Goal: Information Seeking & Learning: Learn about a topic

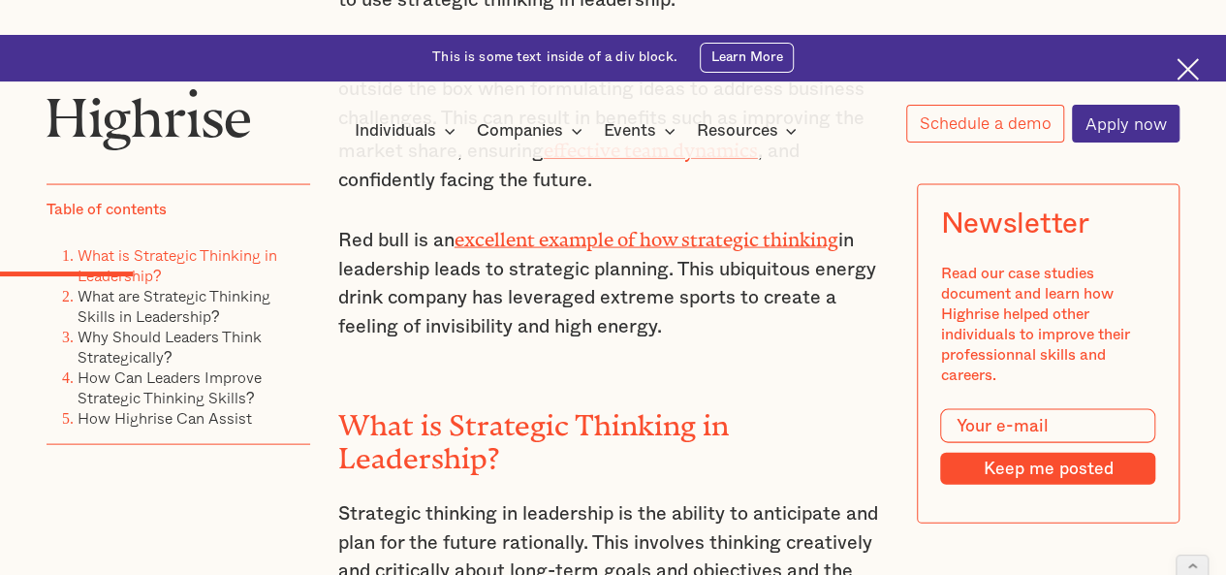
scroll to position [1851, 0]
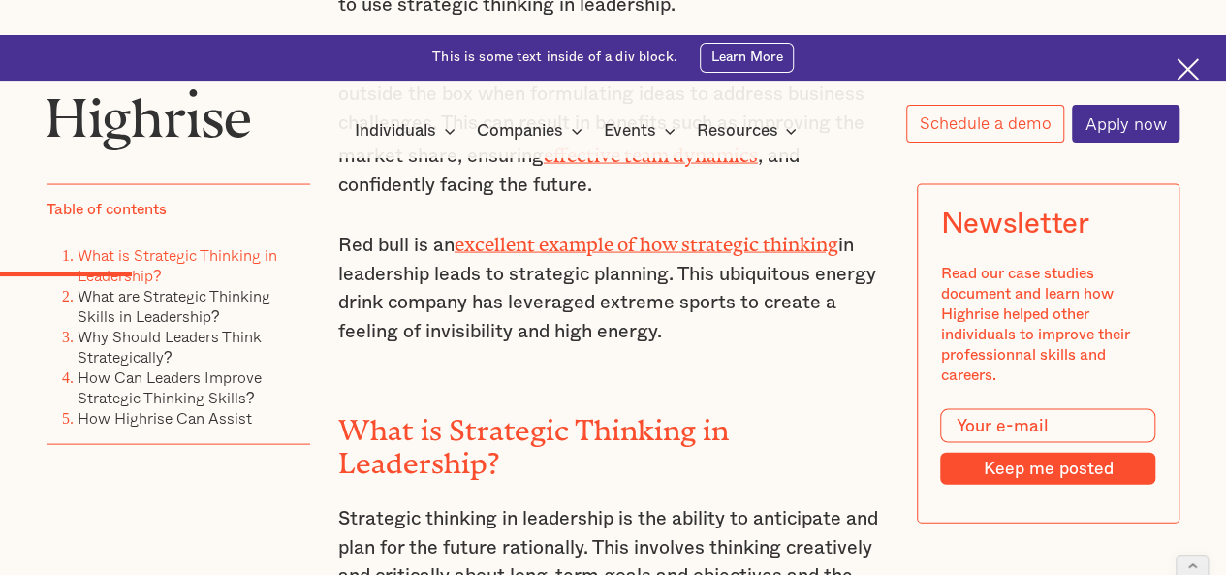
click at [516, 407] on h2 "What is Strategic Thinking in Leadership?" at bounding box center [613, 439] width 550 height 65
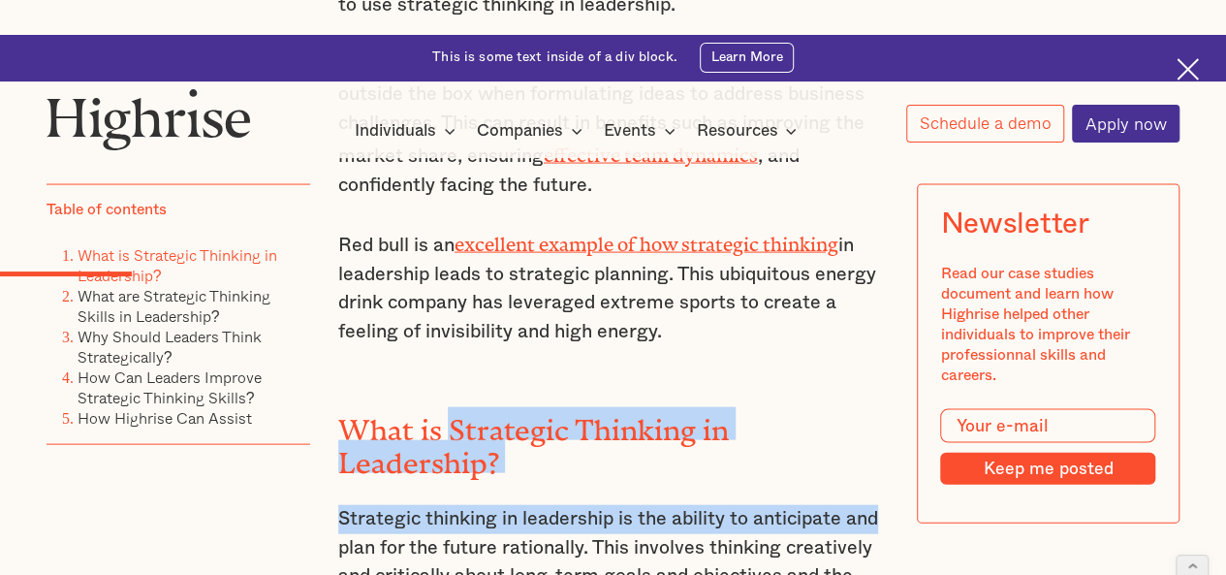
drag, startPoint x: 516, startPoint y: 298, endPoint x: 870, endPoint y: 325, distance: 355.7
click at [516, 407] on h2 "What is Strategic Thinking in Leadership?" at bounding box center [613, 439] width 550 height 65
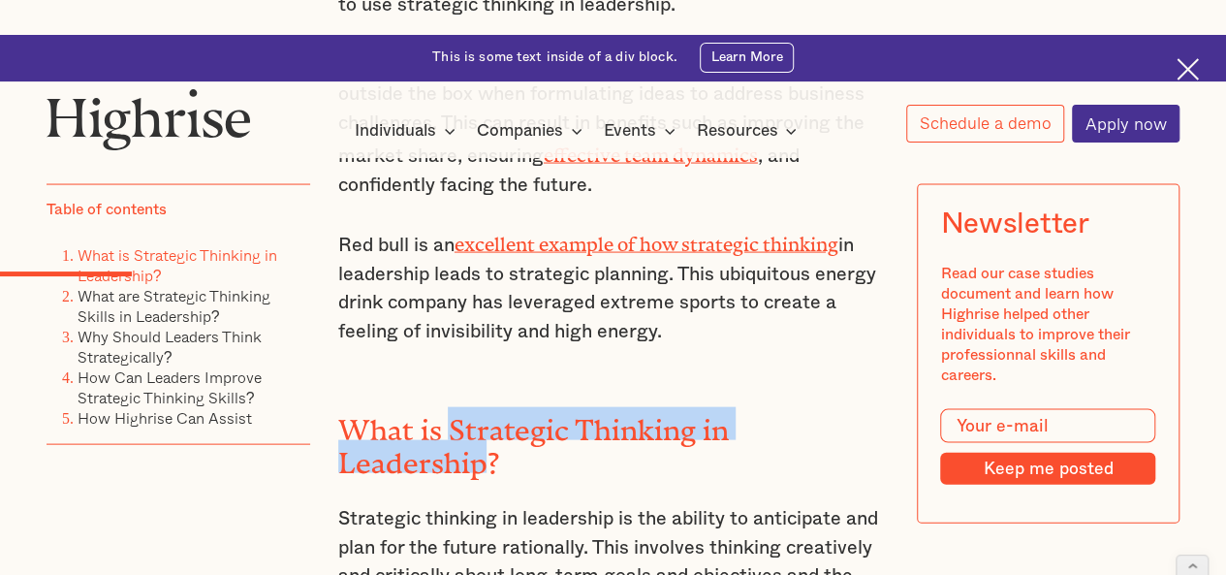
drag, startPoint x: 516, startPoint y: 299, endPoint x: 851, endPoint y: 298, distance: 335.3
click at [851, 407] on h2 "What is Strategic Thinking in Leadership?" at bounding box center [613, 439] width 550 height 65
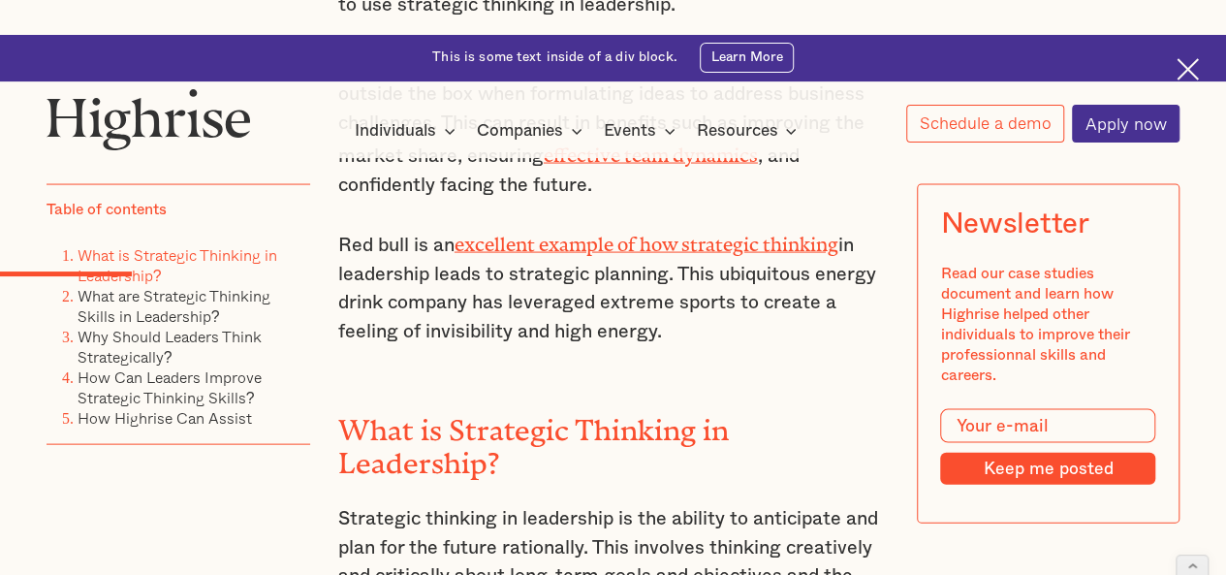
click at [554, 505] on p "Strategic thinking in leadership is the ability to anticipate and plan for the …" at bounding box center [613, 576] width 550 height 143
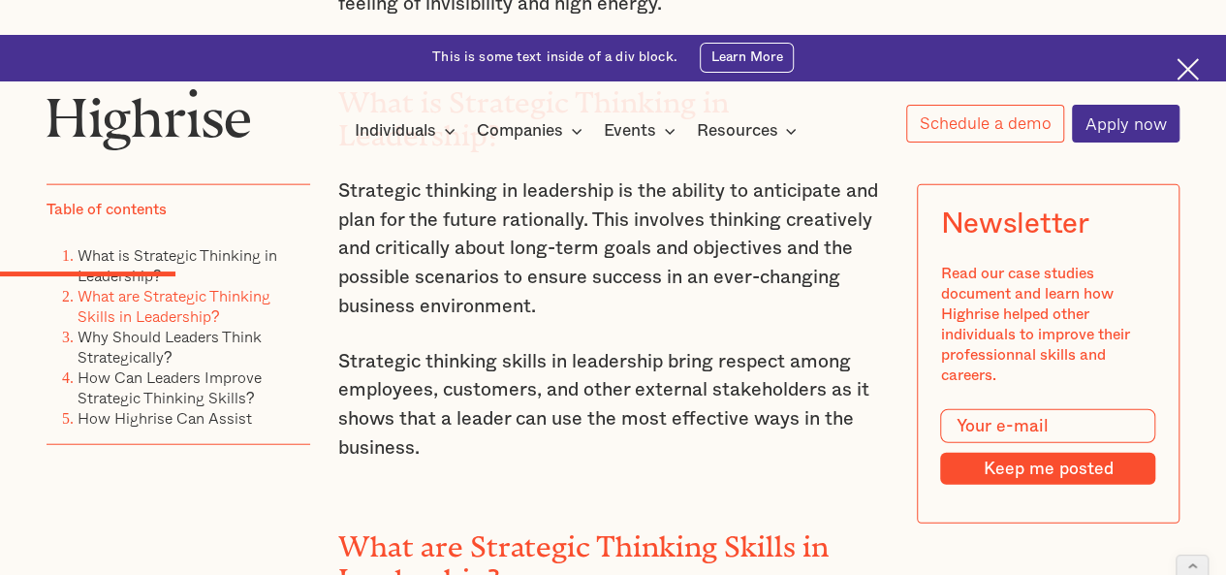
scroll to position [2176, 0]
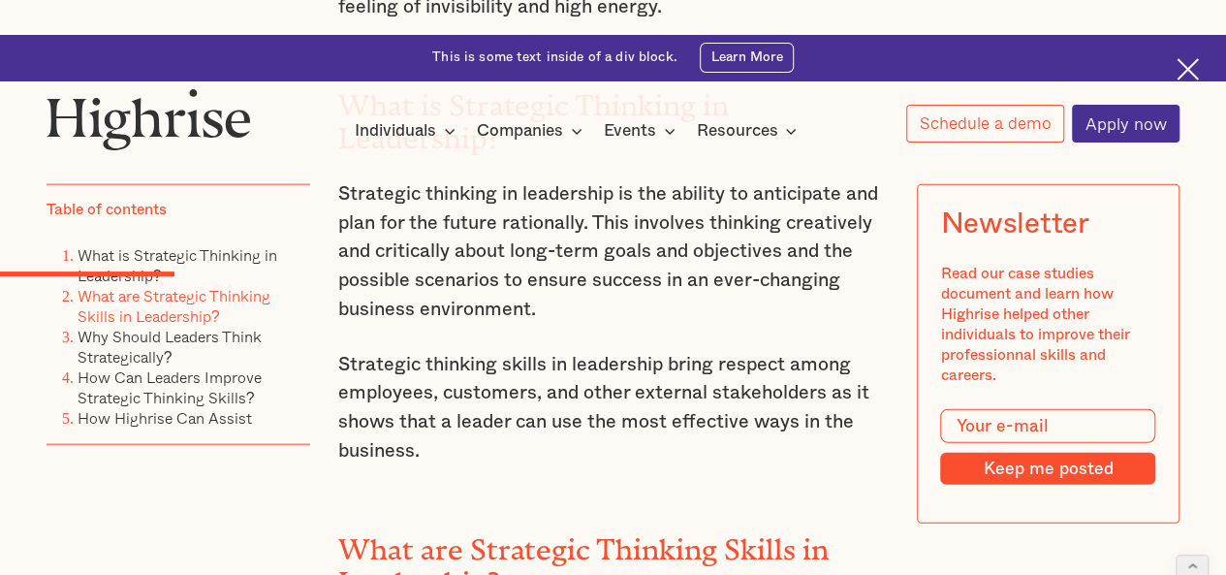
click at [499, 526] on h2 "What are Strategic Thinking Skills in Leadership?" at bounding box center [613, 558] width 550 height 65
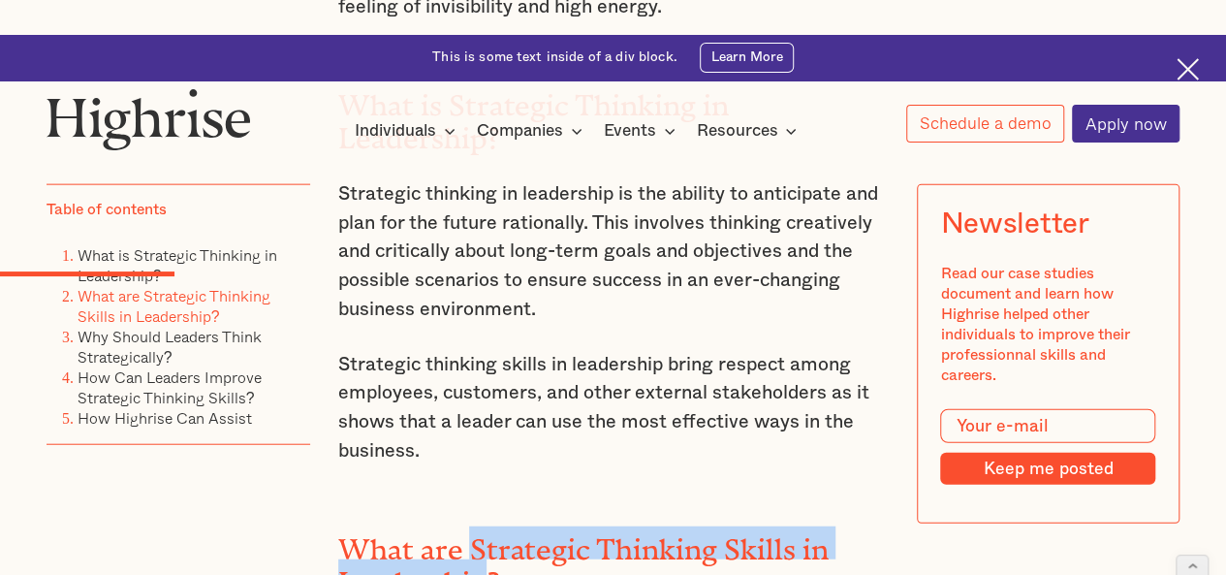
drag, startPoint x: 499, startPoint y: 392, endPoint x: 470, endPoint y: 429, distance: 47.7
click at [470, 526] on h2 "What are Strategic Thinking Skills in Leadership?" at bounding box center [613, 558] width 550 height 65
copy h2 "Strategic Thinking Skills in Leadership"
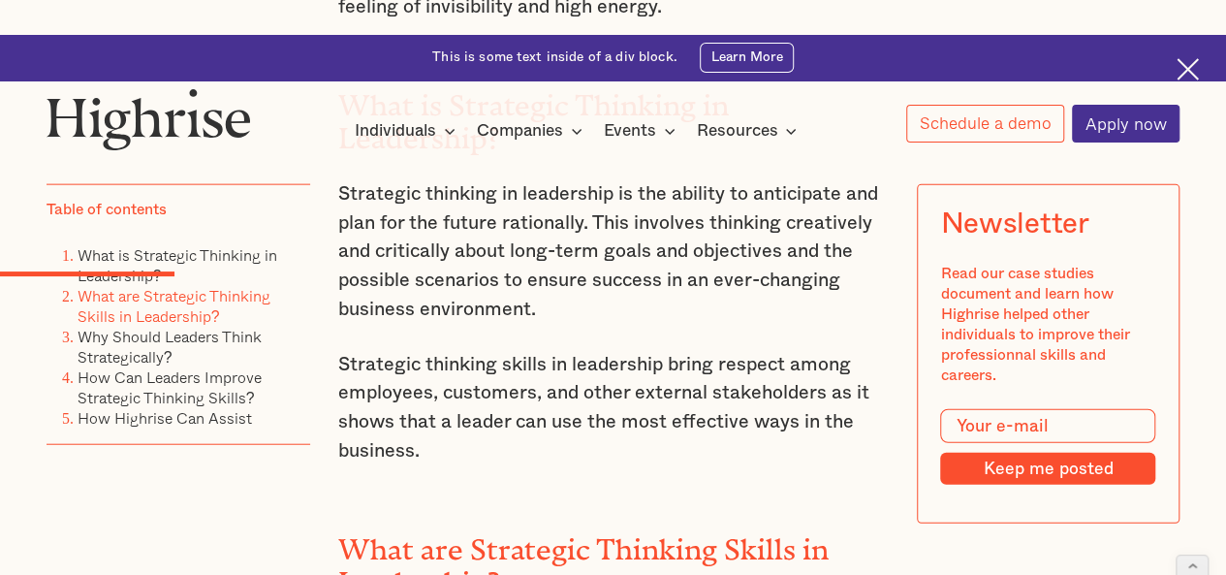
click at [454, 373] on div "Strategic Thinking is about uncovering all the options and thinking long-term -…" at bounding box center [613, 340] width 550 height 2149
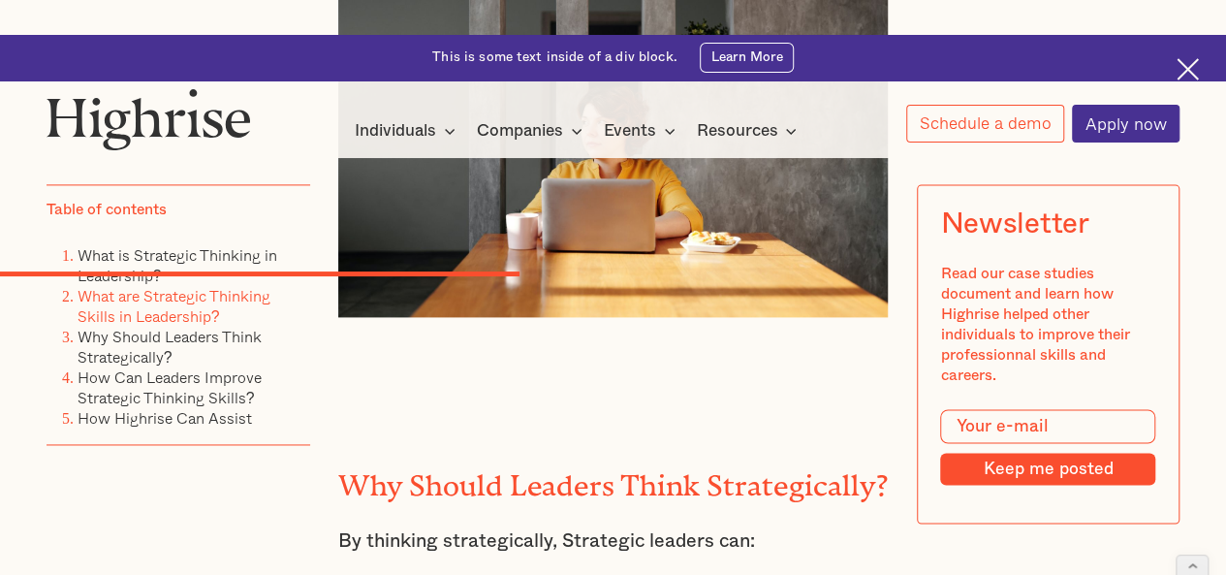
scroll to position [4883, 0]
